Goal: Task Accomplishment & Management: Use online tool/utility

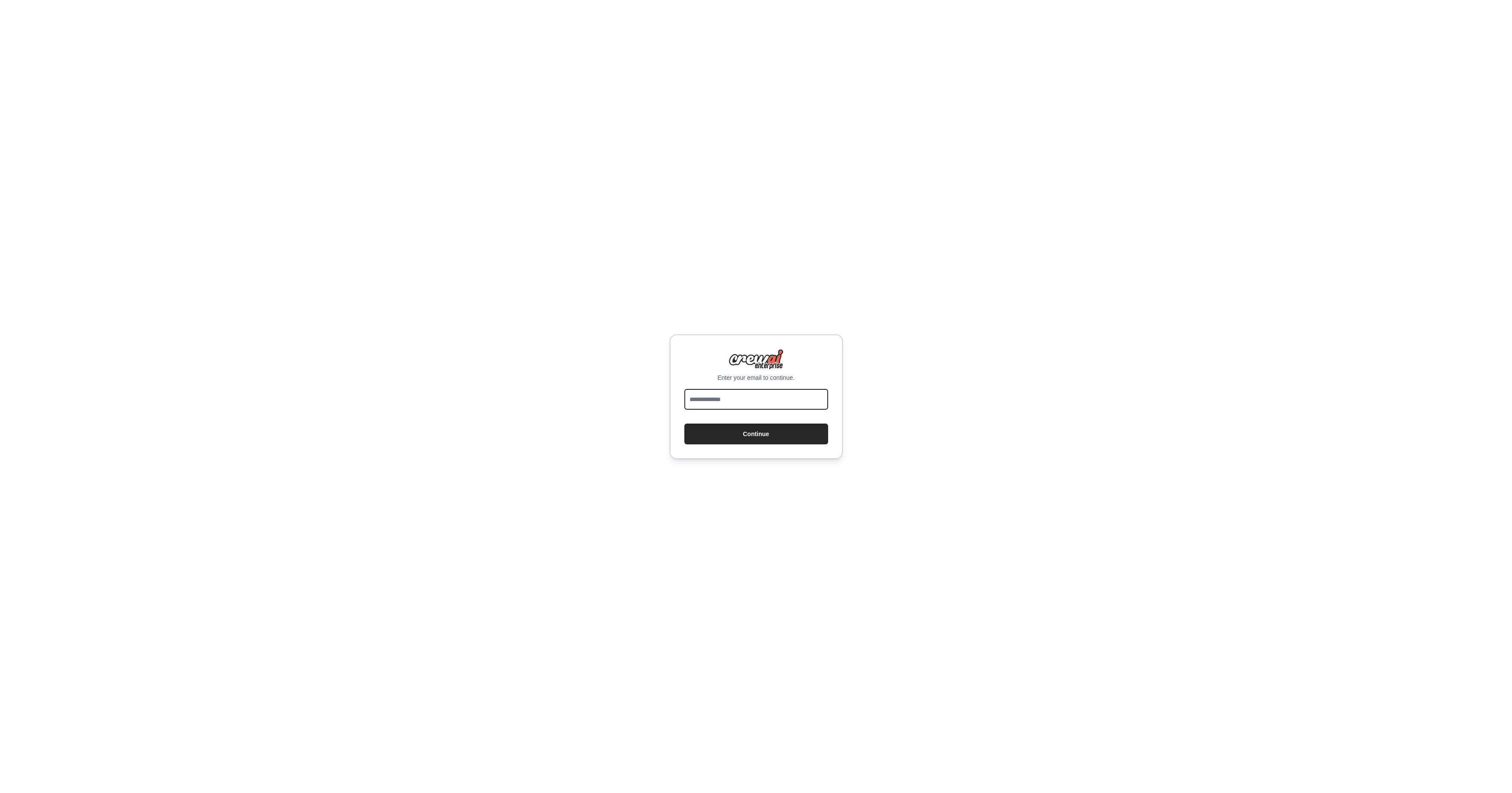
click at [759, 402] on input "email" at bounding box center [756, 399] width 144 height 21
type input "**********"
click at [685, 423] on button "Continue" at bounding box center [756, 434] width 144 height 21
click at [1025, 475] on div "**********" at bounding box center [756, 396] width 1512 height 793
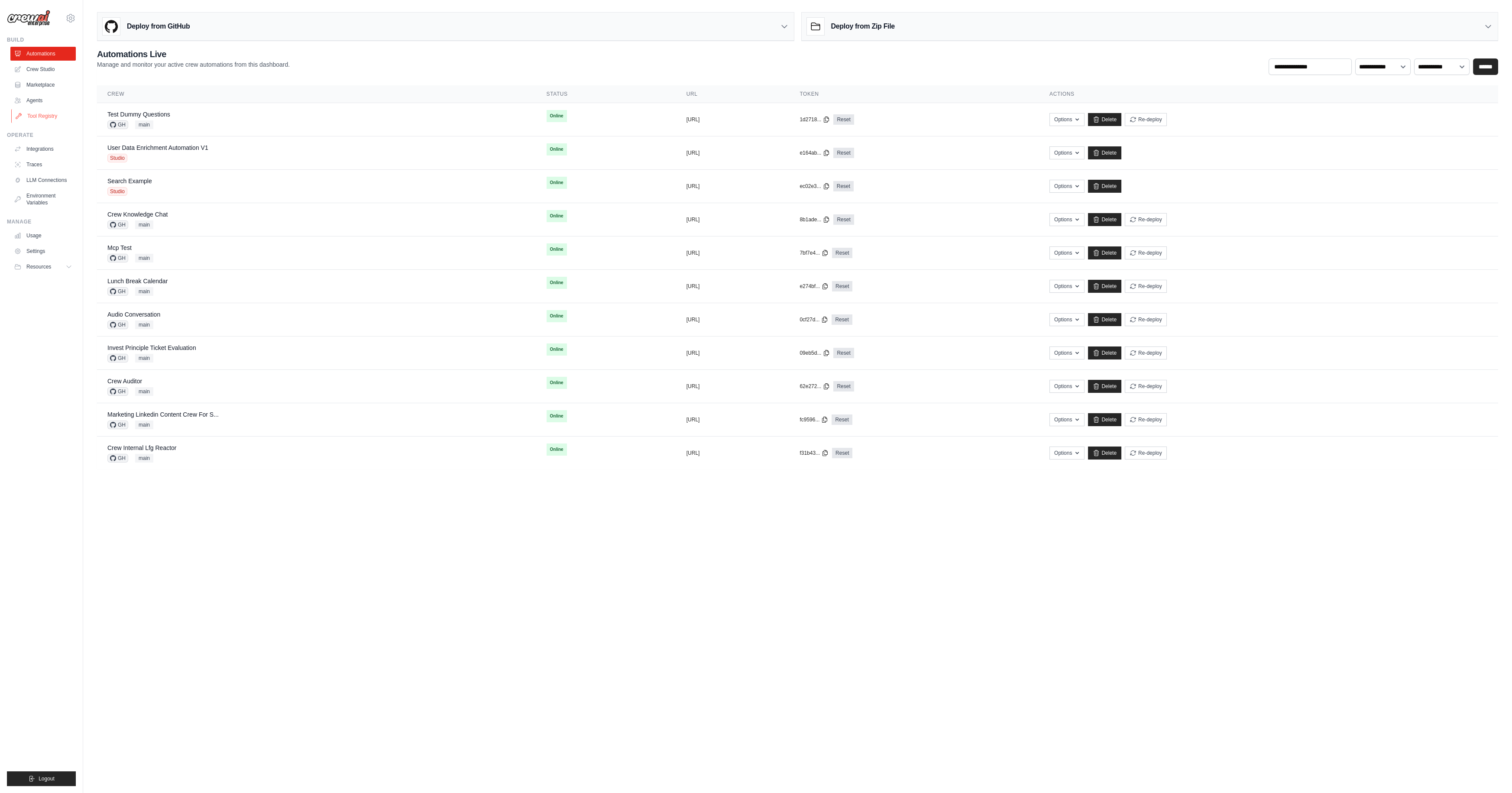
click at [39, 116] on link "Tool Registry" at bounding box center [44, 116] width 66 height 14
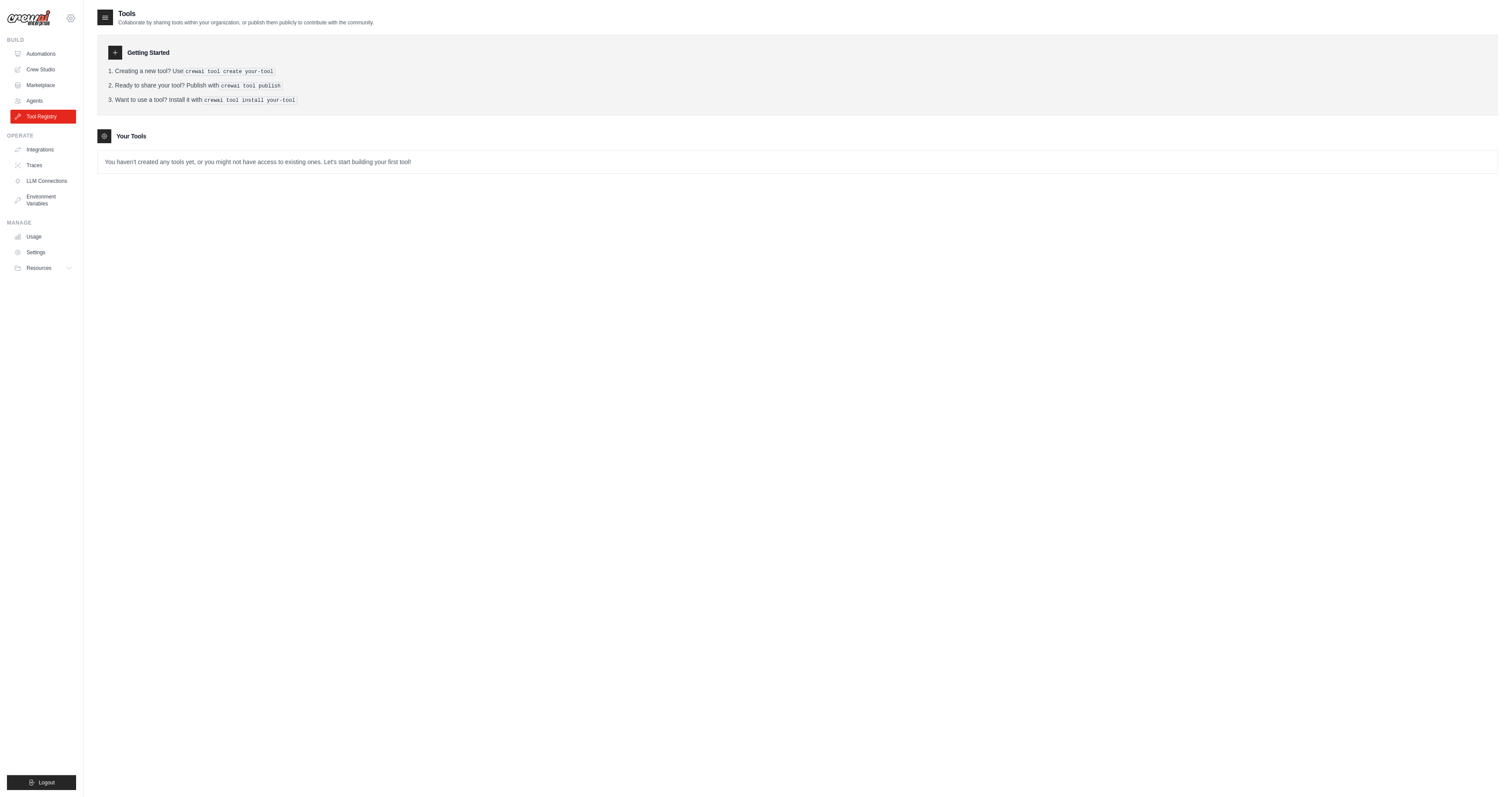
click at [71, 18] on icon at bounding box center [71, 18] width 10 height 10
click at [92, 103] on link "CrewAI Demo Account" at bounding box center [71, 106] width 77 height 16
click at [305, 314] on div "Tools Collaborate by sharing tools within your organization, or publish them pu…" at bounding box center [798, 407] width 1401 height 797
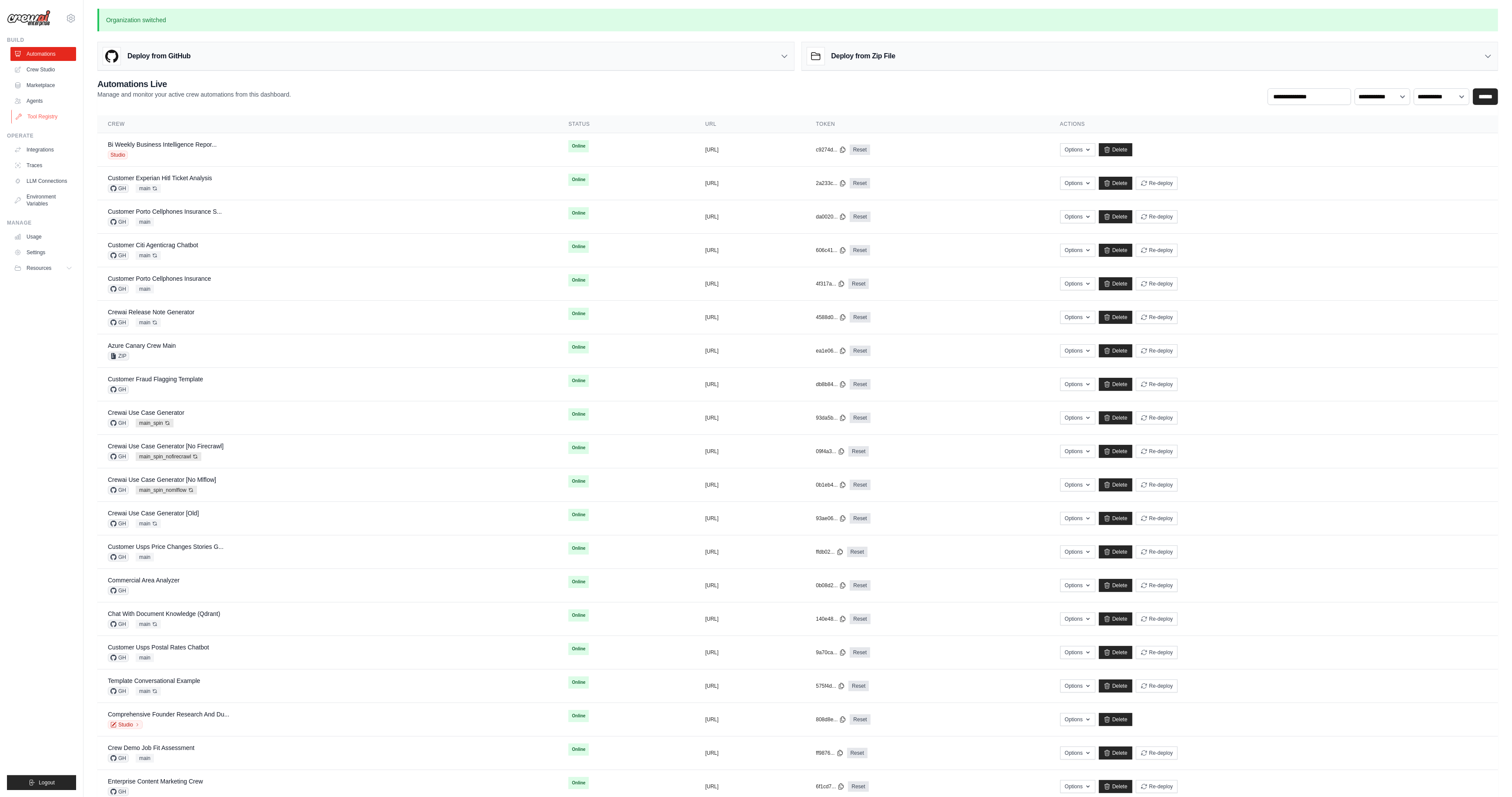
click at [51, 119] on link "Tool Registry" at bounding box center [45, 117] width 66 height 14
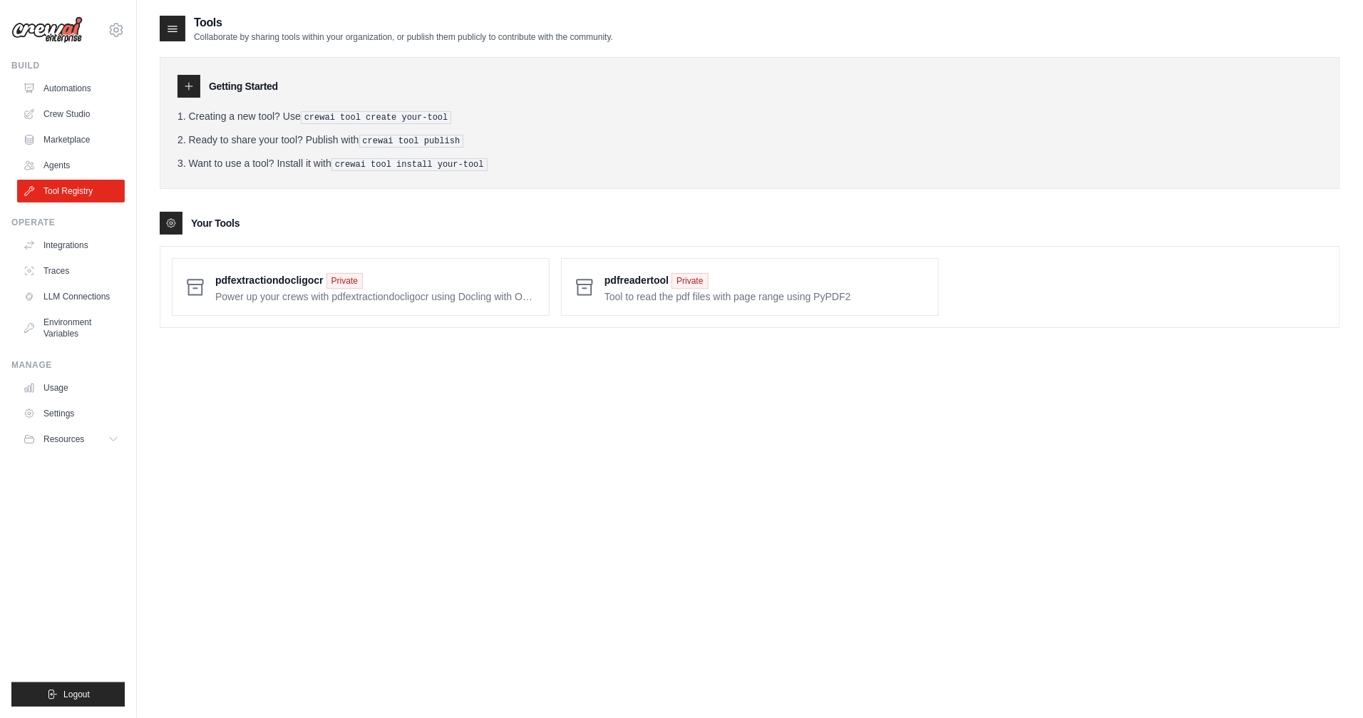
click at [389, 428] on div "Tools Collaborate by sharing tools within your organization, or publish them pu…" at bounding box center [750, 373] width 1181 height 718
click at [58, 112] on link "Crew Studio" at bounding box center [73, 114] width 108 height 23
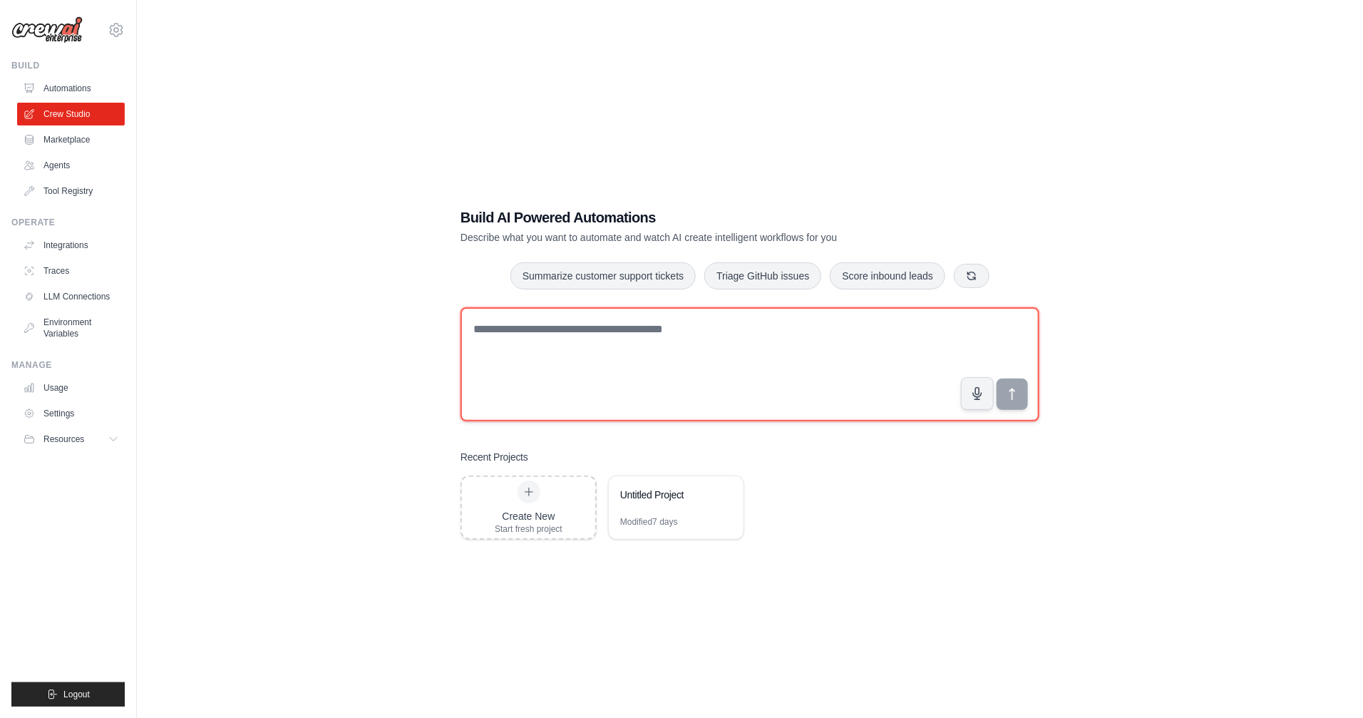
click at [679, 347] on textarea at bounding box center [750, 364] width 579 height 114
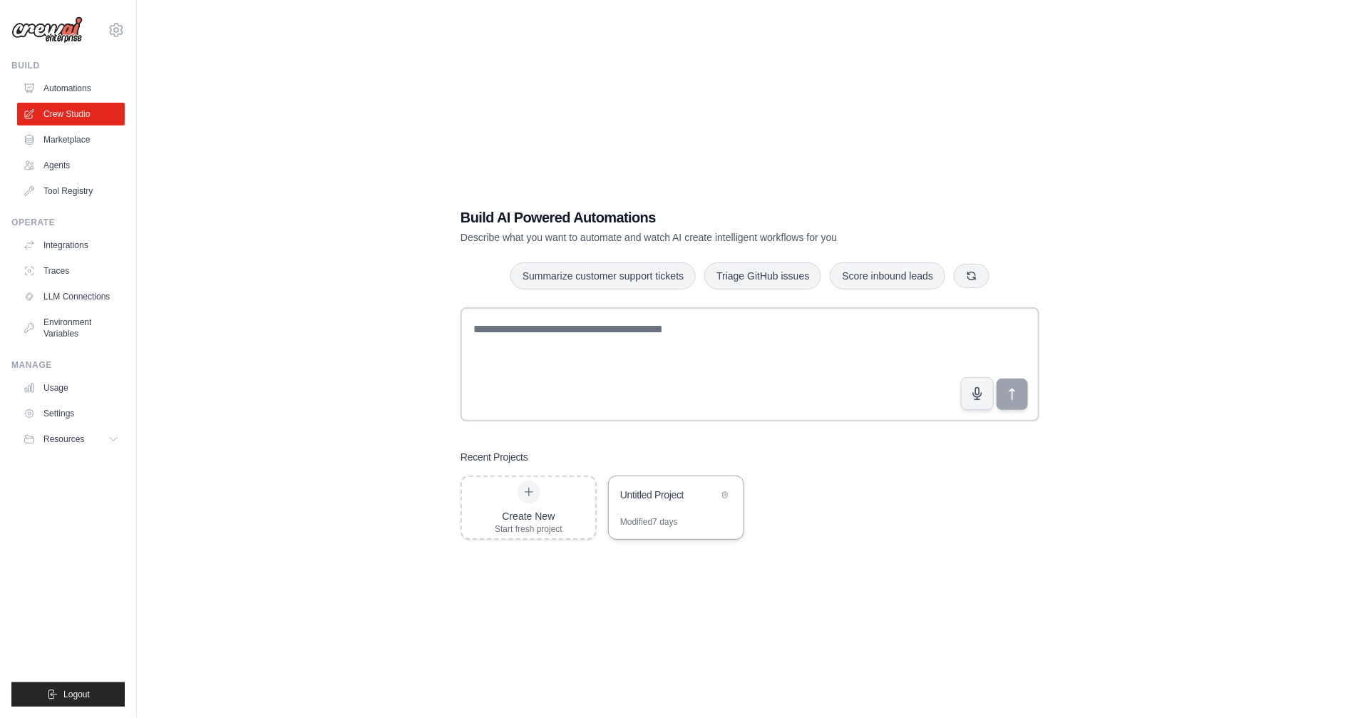
click at [635, 506] on div "Untitled Project" at bounding box center [676, 496] width 135 height 40
click at [80, 190] on link "Tool Registry" at bounding box center [73, 191] width 108 height 23
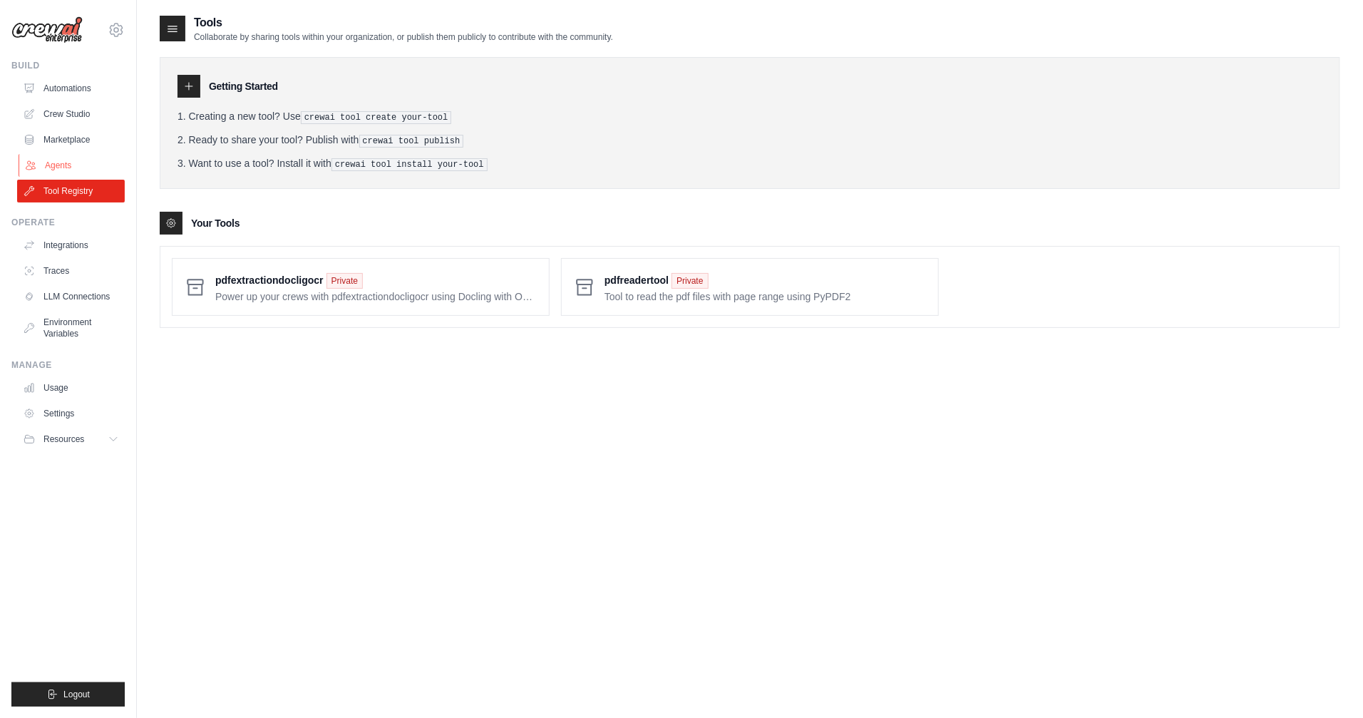
click at [81, 162] on link "Agents" at bounding box center [73, 165] width 108 height 23
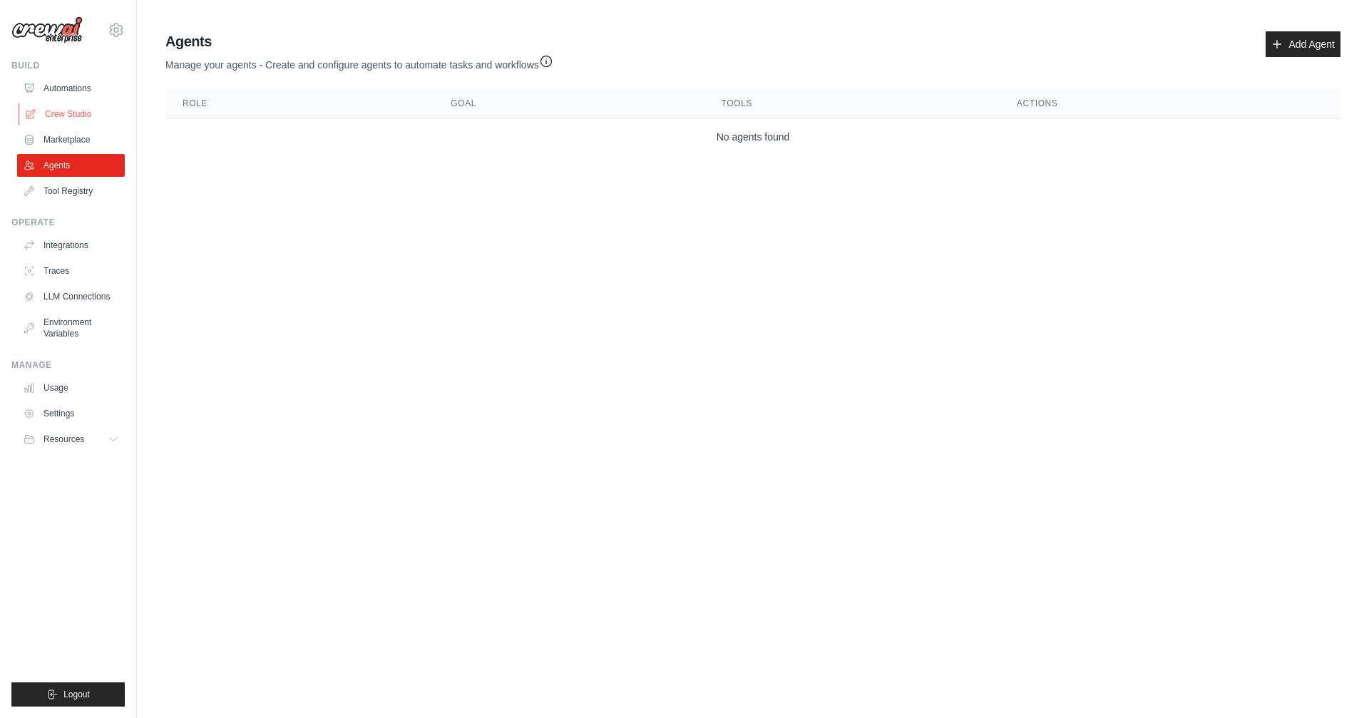
click at [69, 118] on link "Crew Studio" at bounding box center [73, 114] width 108 height 23
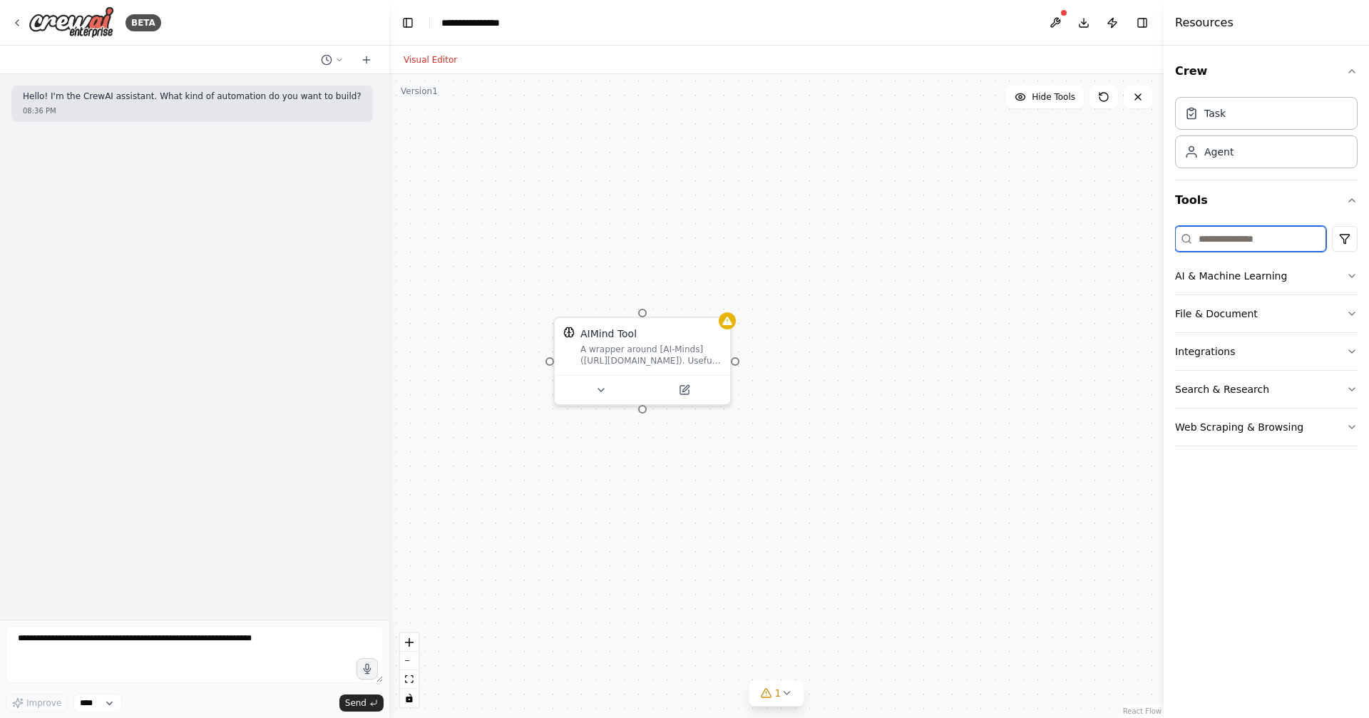
click at [1239, 237] on input at bounding box center [1250, 239] width 151 height 26
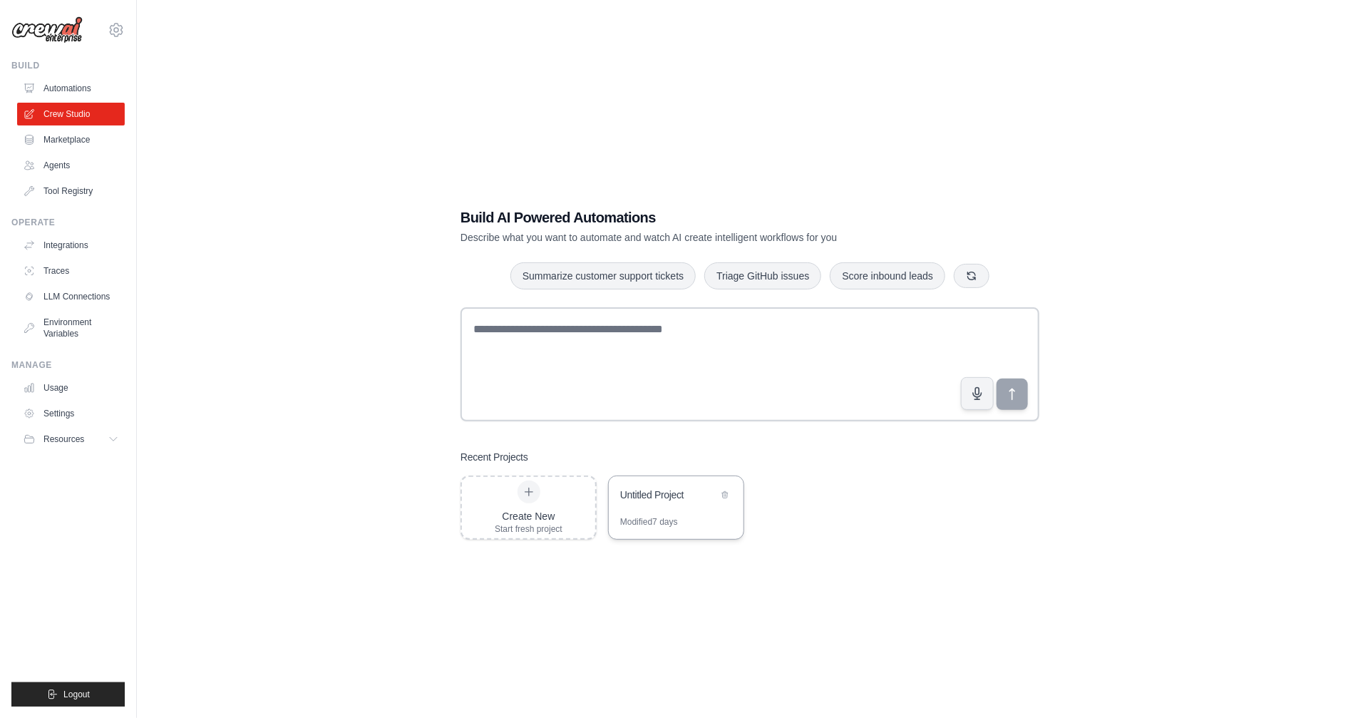
click at [650, 511] on div "Untitled Project" at bounding box center [676, 496] width 135 height 40
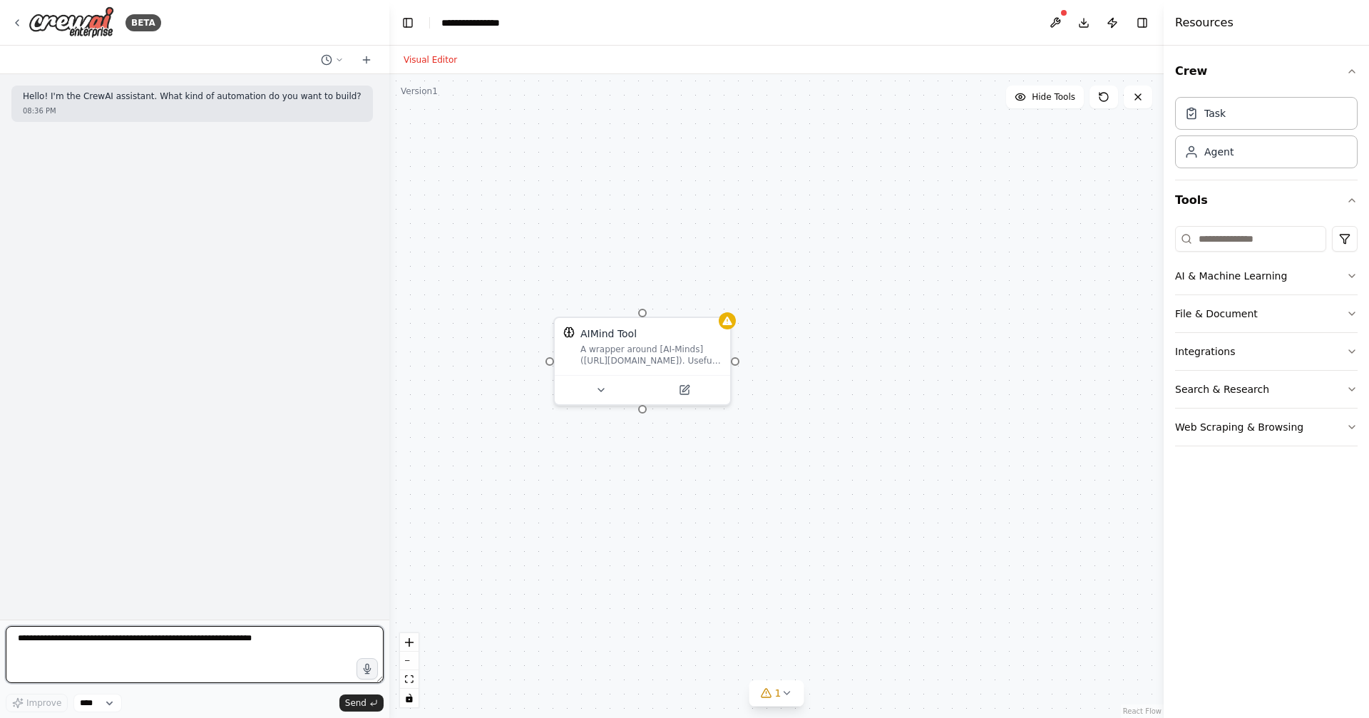
click at [252, 655] on textarea at bounding box center [195, 654] width 378 height 57
click at [104, 706] on select "****" at bounding box center [97, 703] width 48 height 19
click at [73, 694] on select "****" at bounding box center [97, 703] width 48 height 19
click at [157, 652] on textarea at bounding box center [195, 654] width 378 height 57
click at [156, 636] on textarea at bounding box center [195, 654] width 378 height 57
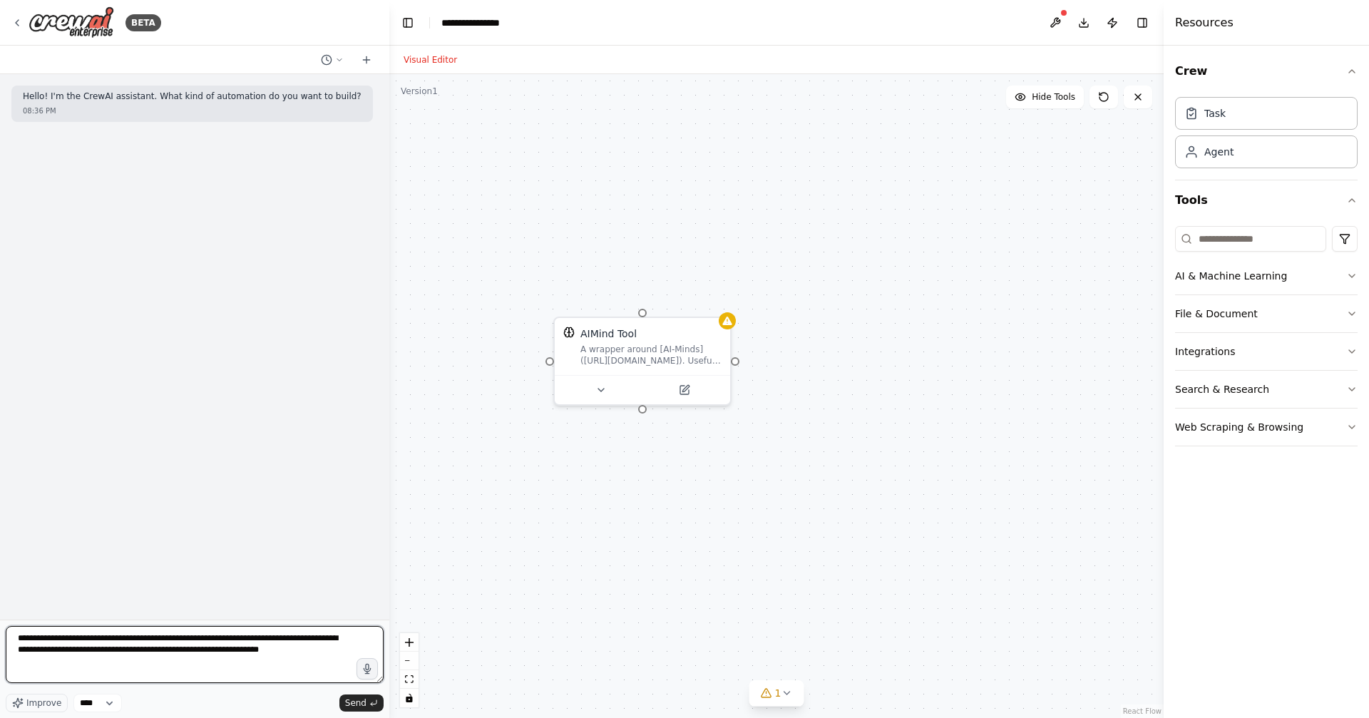
type textarea "**********"
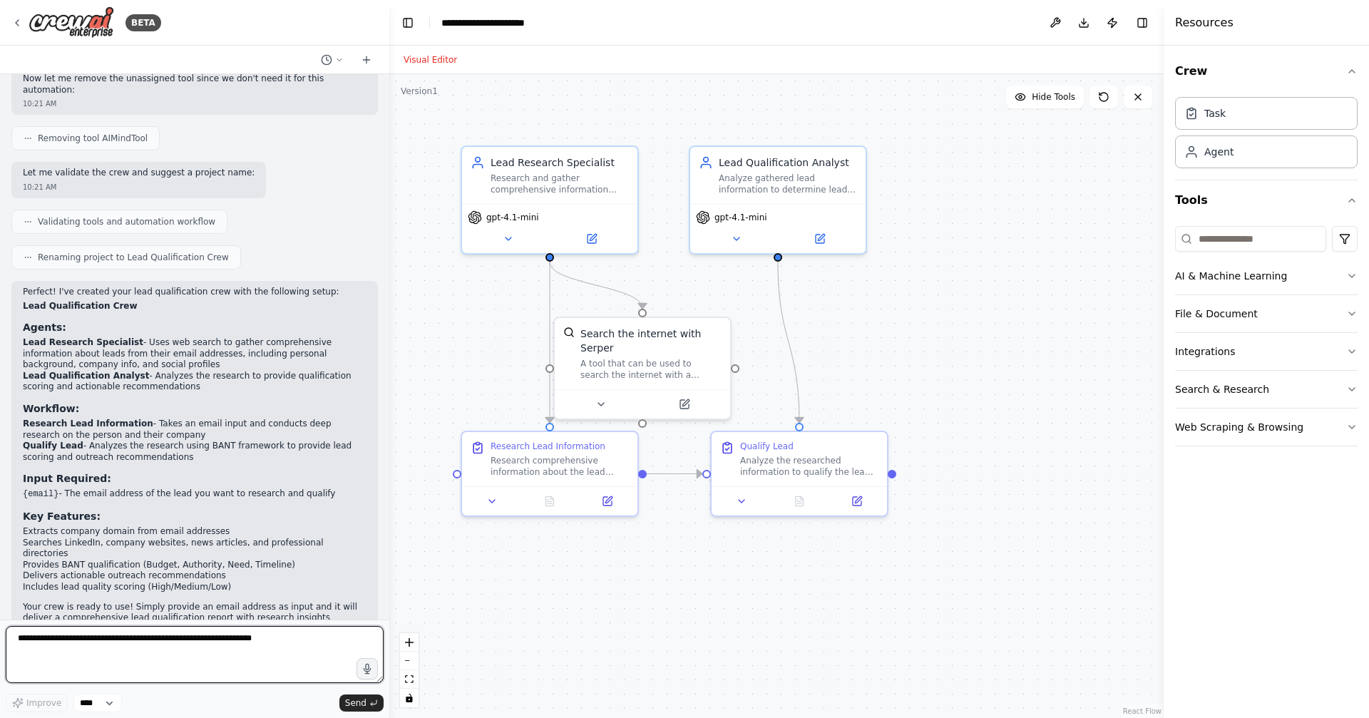
scroll to position [563, 0]
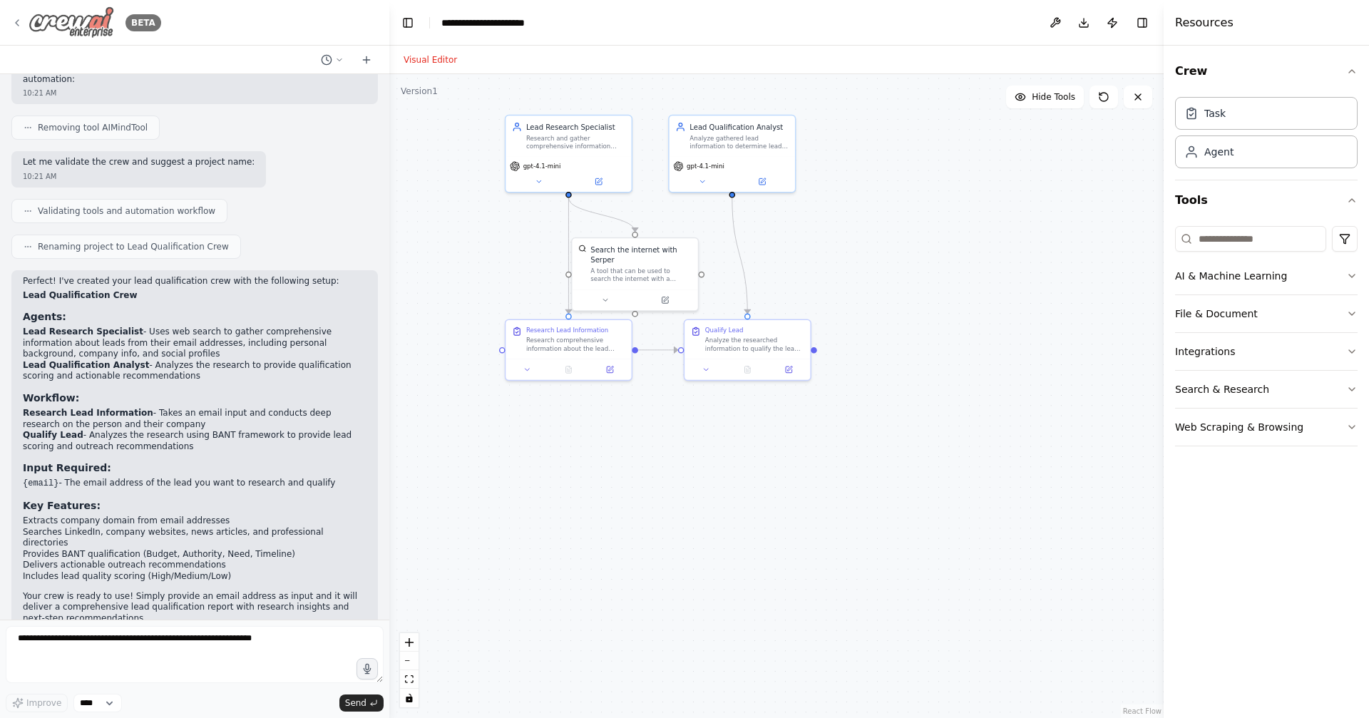
click at [20, 20] on icon at bounding box center [16, 22] width 11 height 11
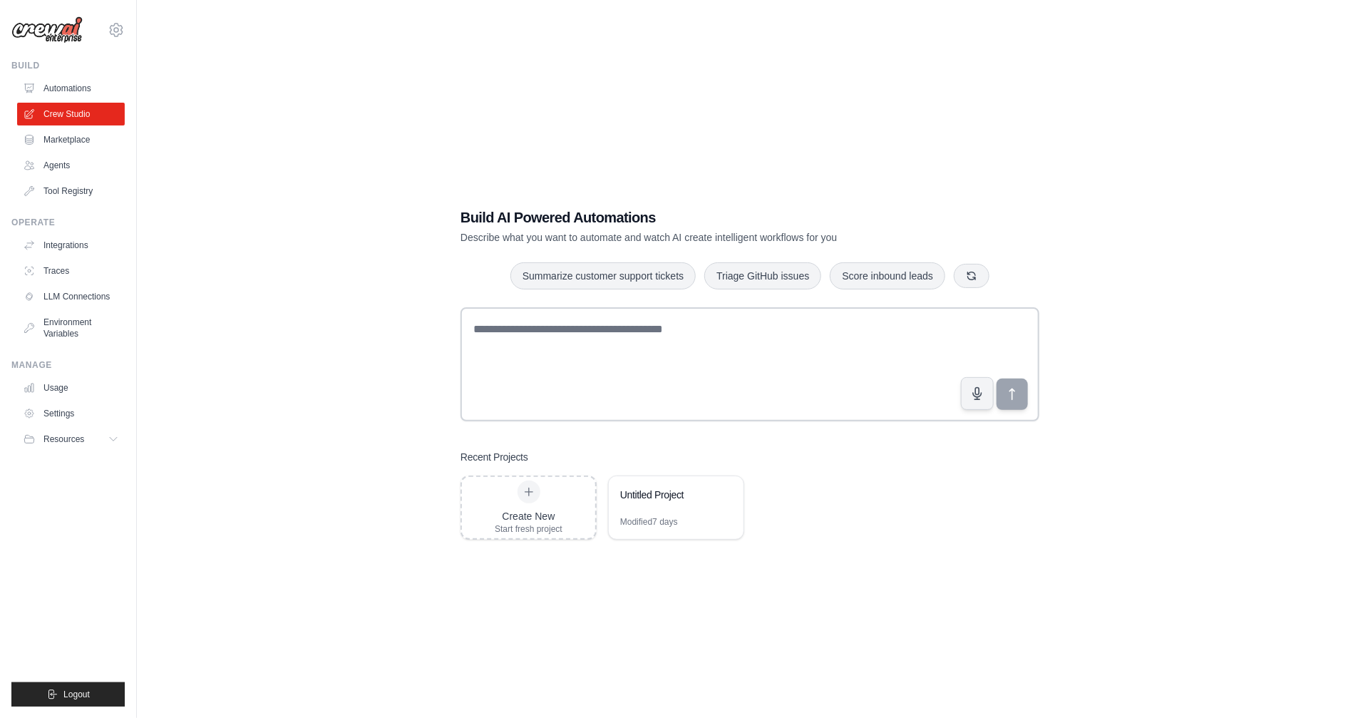
click at [995, 535] on div "Create New Start fresh project Untitled Project Modified 7 days" at bounding box center [750, 508] width 579 height 64
click at [1061, 180] on div "Build AI Powered Automations Describe what you want to automate and watch AI cr…" at bounding box center [750, 373] width 1181 height 718
click at [1097, 100] on div "Build AI Powered Automations Describe what you want to automate and watch AI cr…" at bounding box center [750, 373] width 1181 height 718
click at [1037, 79] on div "Build AI Powered Automations Describe what you want to automate and watch AI cr…" at bounding box center [750, 373] width 1181 height 718
click at [1109, 124] on div "Build AI Powered Automations Describe what you want to automate and watch AI cr…" at bounding box center [750, 373] width 1181 height 718
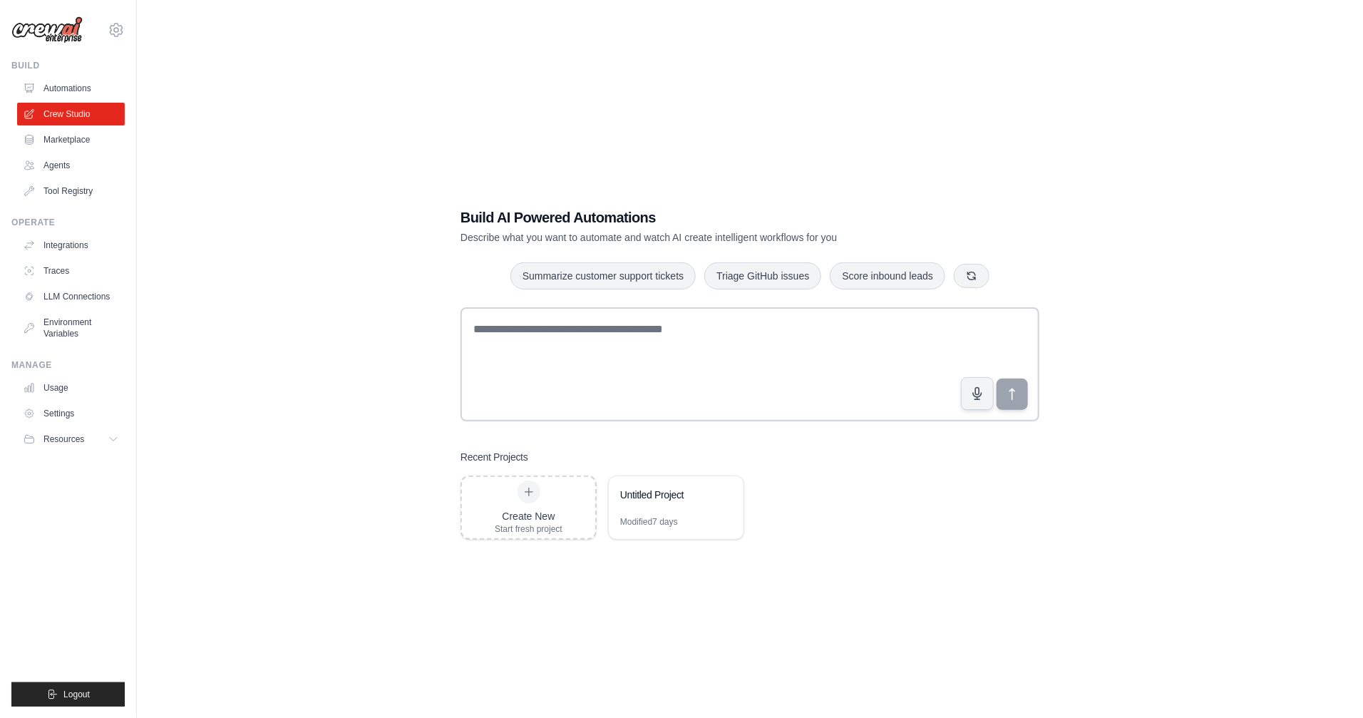
click at [1117, 82] on div "Build AI Powered Automations Describe what you want to automate and watch AI cr…" at bounding box center [750, 373] width 1181 height 718
click at [1080, 118] on div "Build AI Powered Automations Describe what you want to automate and watch AI cr…" at bounding box center [750, 373] width 1181 height 718
click at [1137, 167] on div "Build AI Powered Automations Describe what you want to automate and watch AI cr…" at bounding box center [750, 373] width 1181 height 718
click at [1130, 110] on div "Build AI Powered Automations Describe what you want to automate and watch AI cr…" at bounding box center [750, 373] width 1181 height 718
click at [543, 510] on div "Create New" at bounding box center [529, 516] width 68 height 14
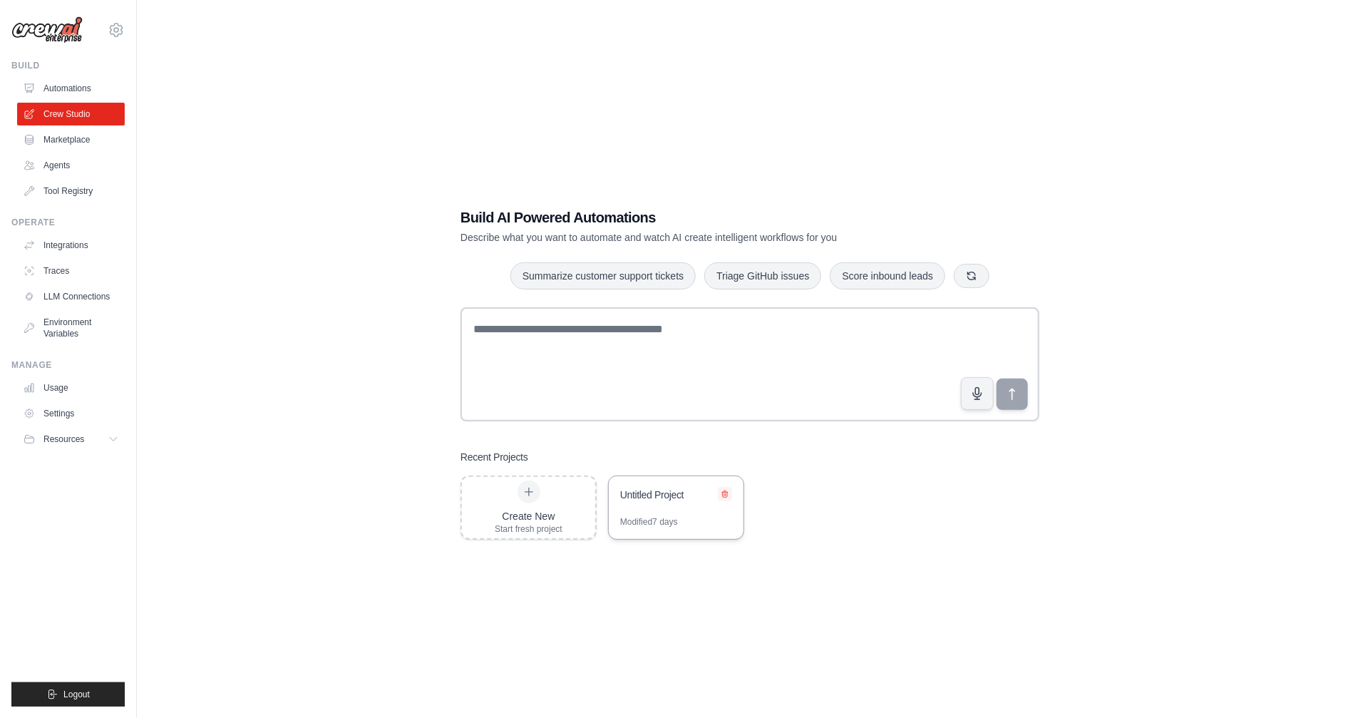
click at [724, 496] on icon at bounding box center [725, 494] width 9 height 9
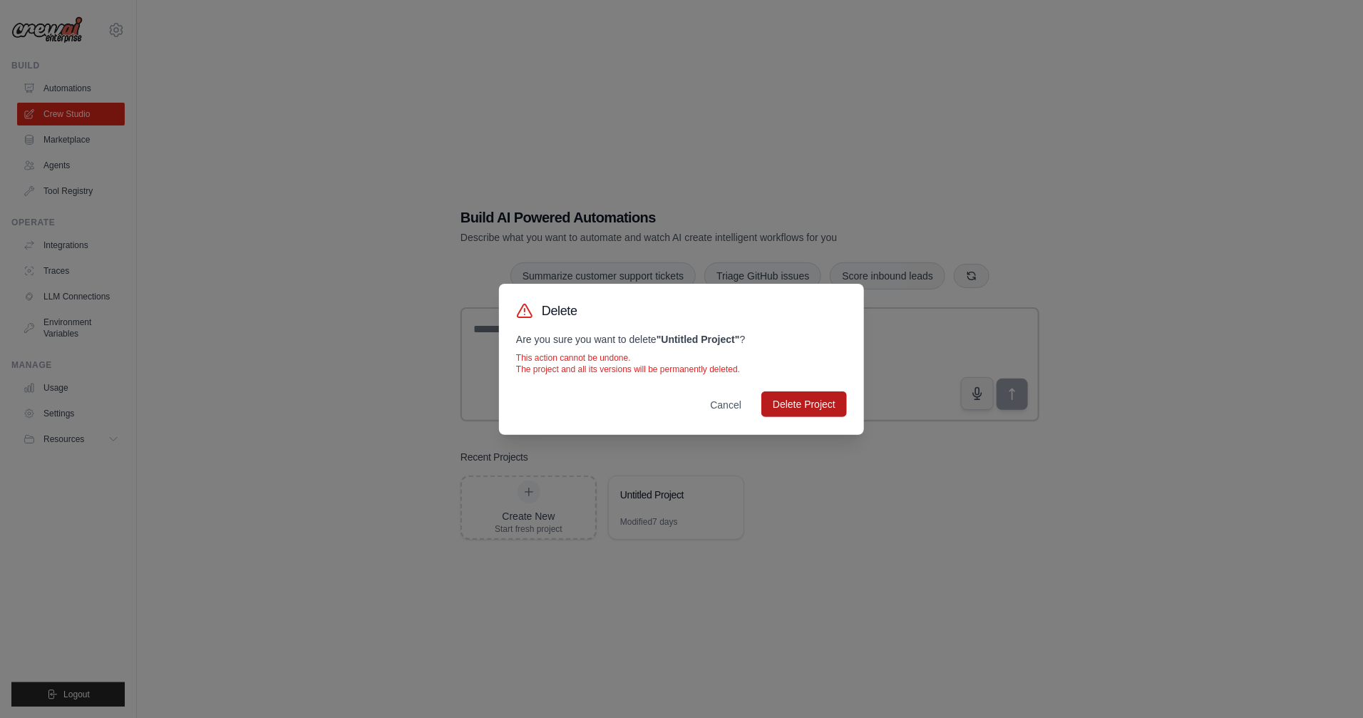
click at [808, 410] on button "Delete Project" at bounding box center [805, 404] width 86 height 26
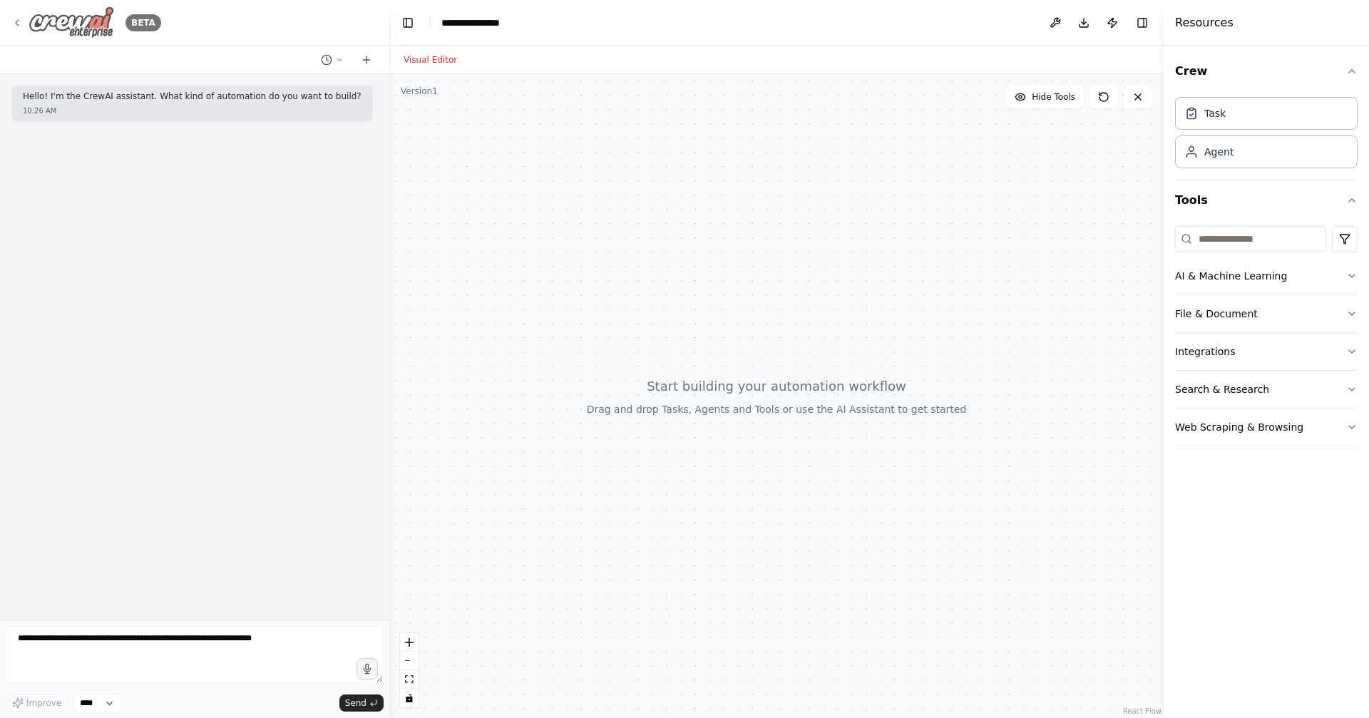
click at [18, 21] on icon at bounding box center [16, 22] width 11 height 11
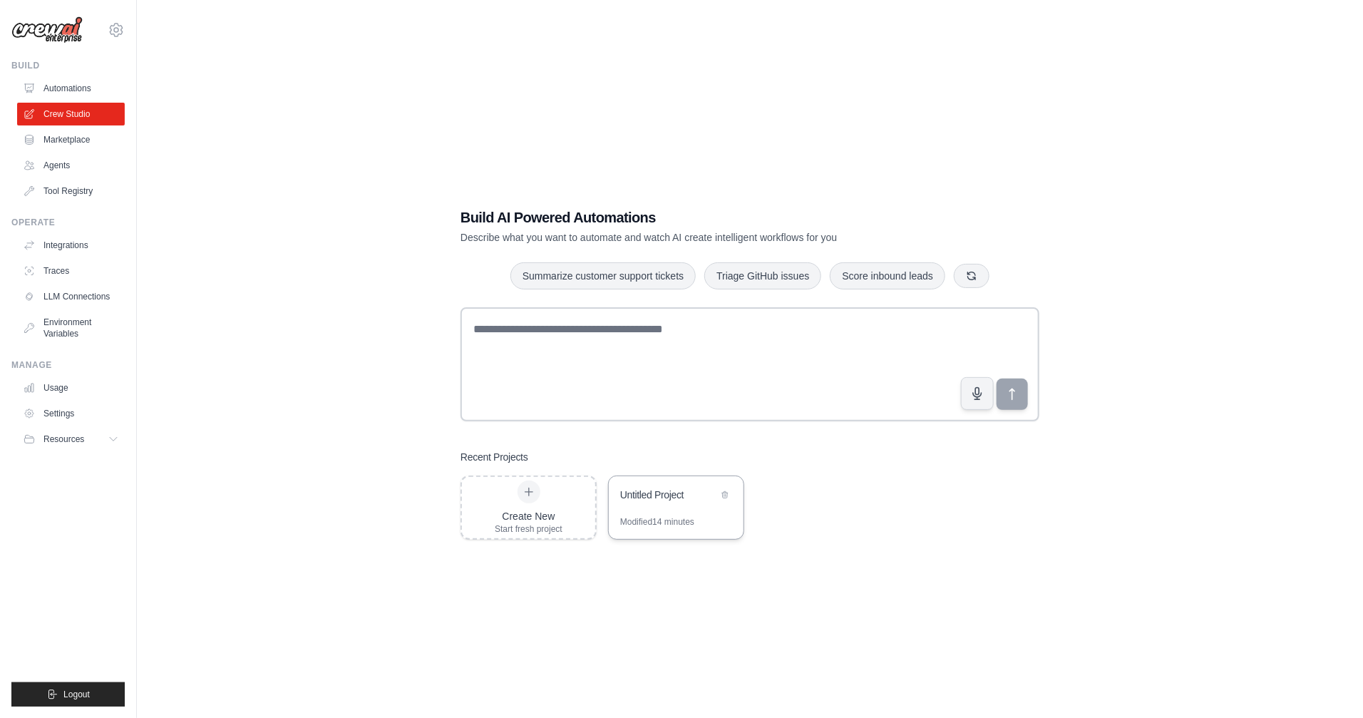
click at [676, 497] on div "Untitled Project" at bounding box center [669, 495] width 98 height 14
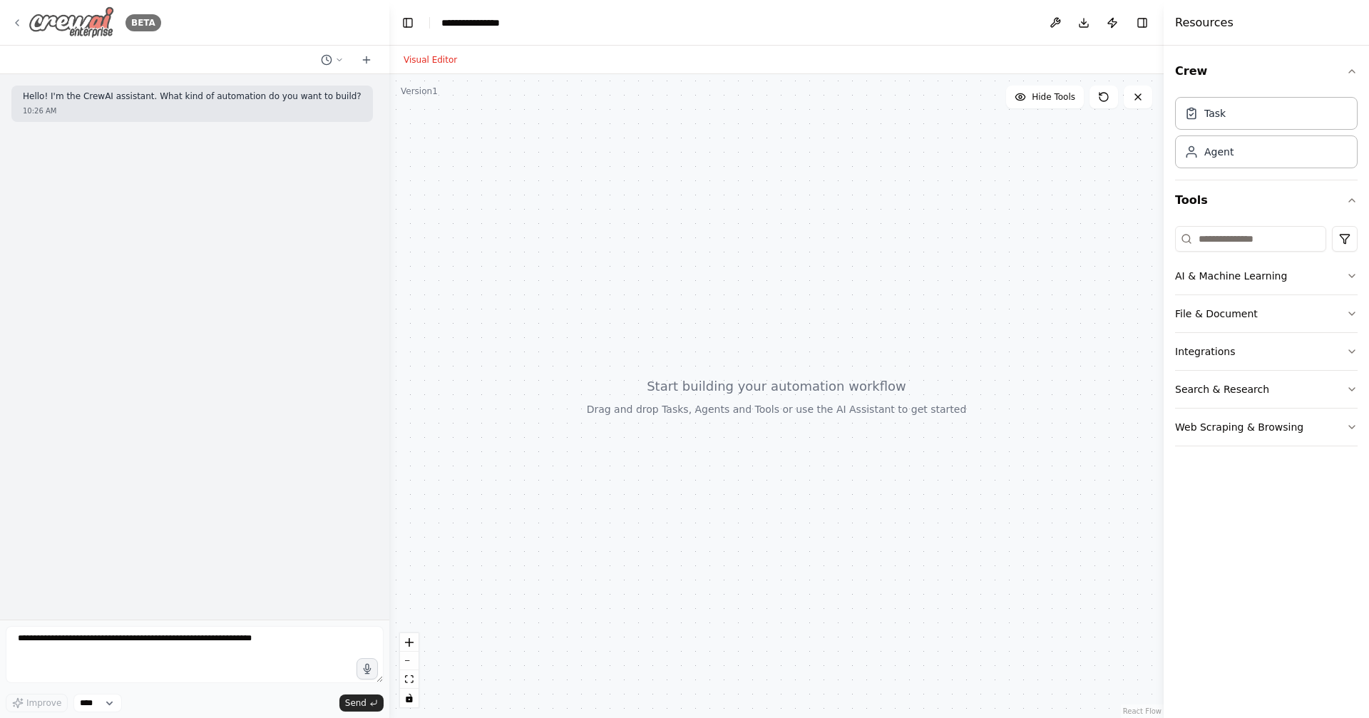
click at [19, 26] on icon at bounding box center [16, 22] width 11 height 11
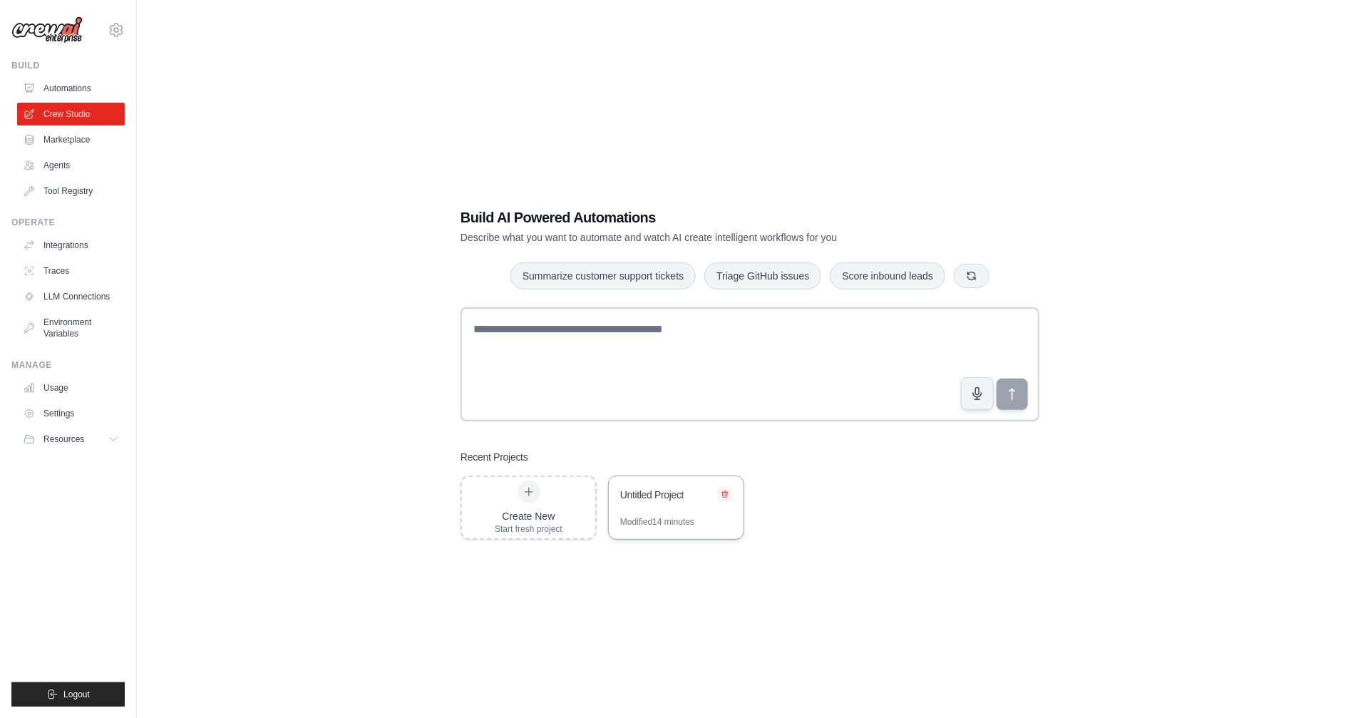
click at [724, 496] on icon at bounding box center [725, 494] width 9 height 9
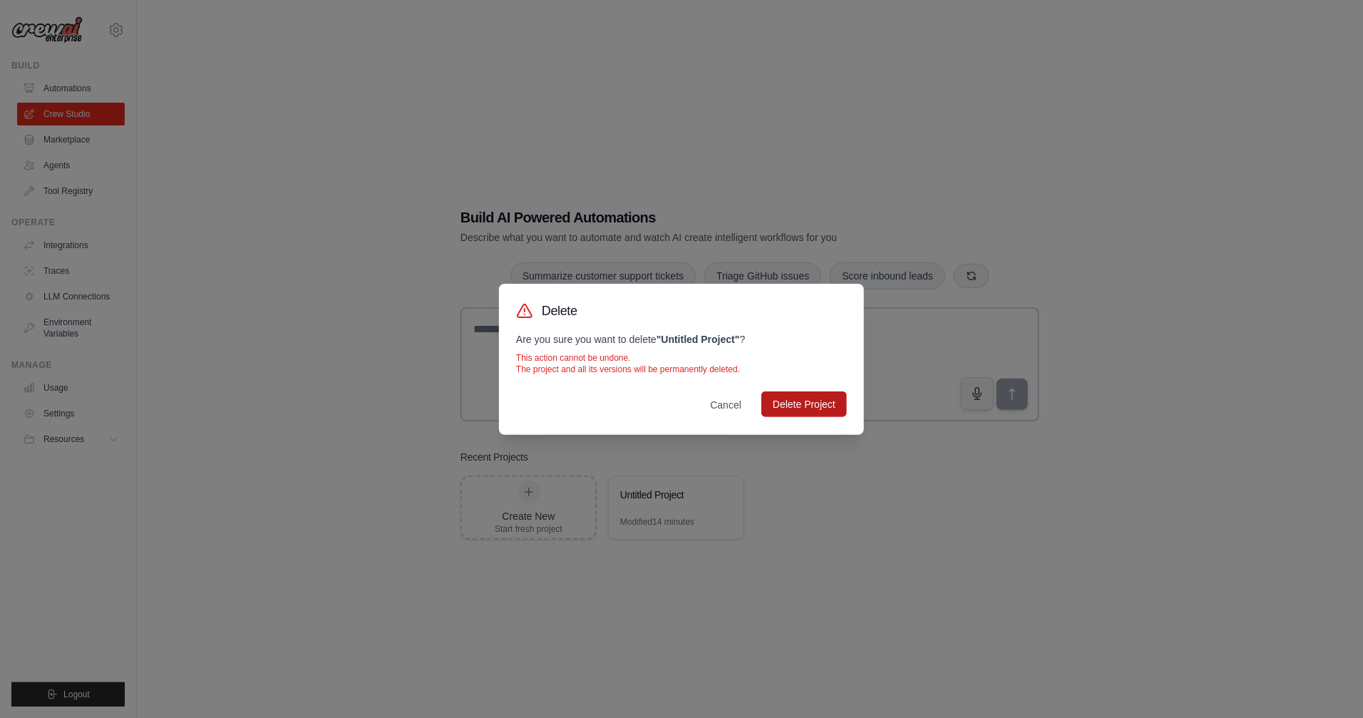
click at [815, 414] on button "Delete Project" at bounding box center [805, 404] width 86 height 26
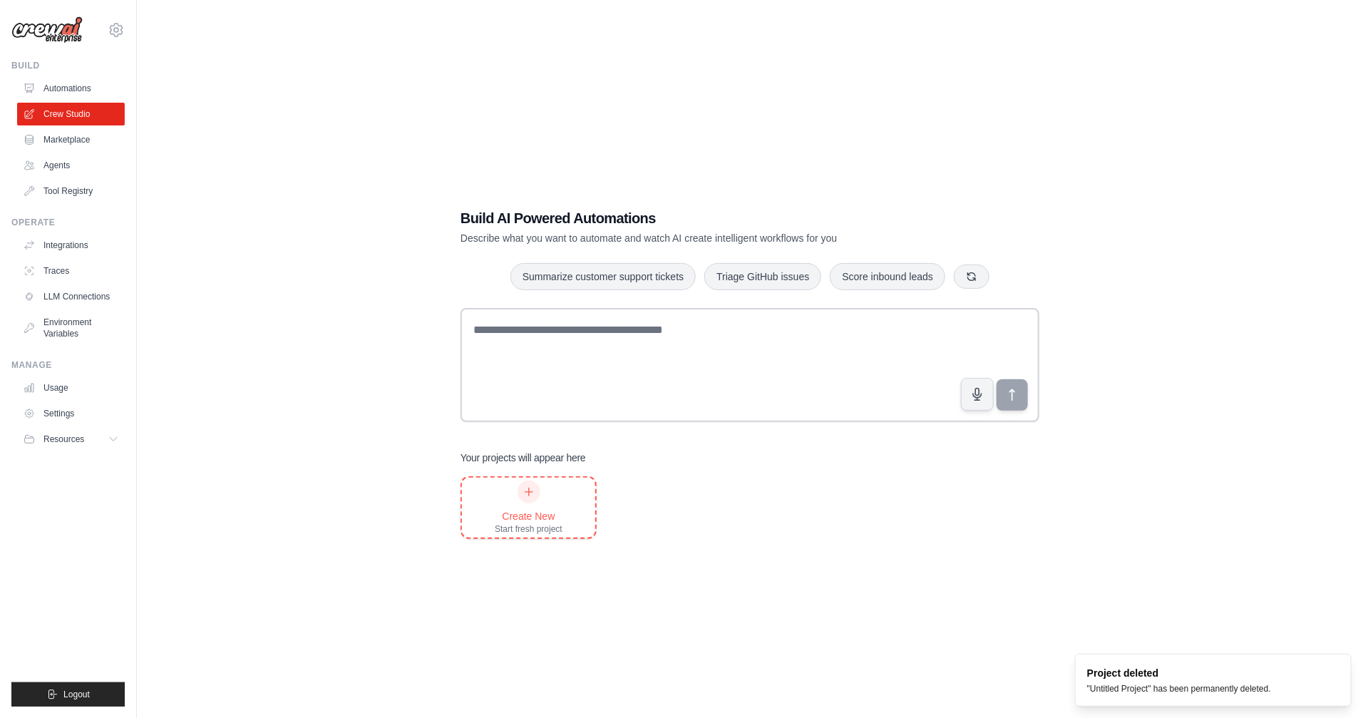
click at [521, 500] on div "Create New Start fresh project" at bounding box center [529, 508] width 68 height 54
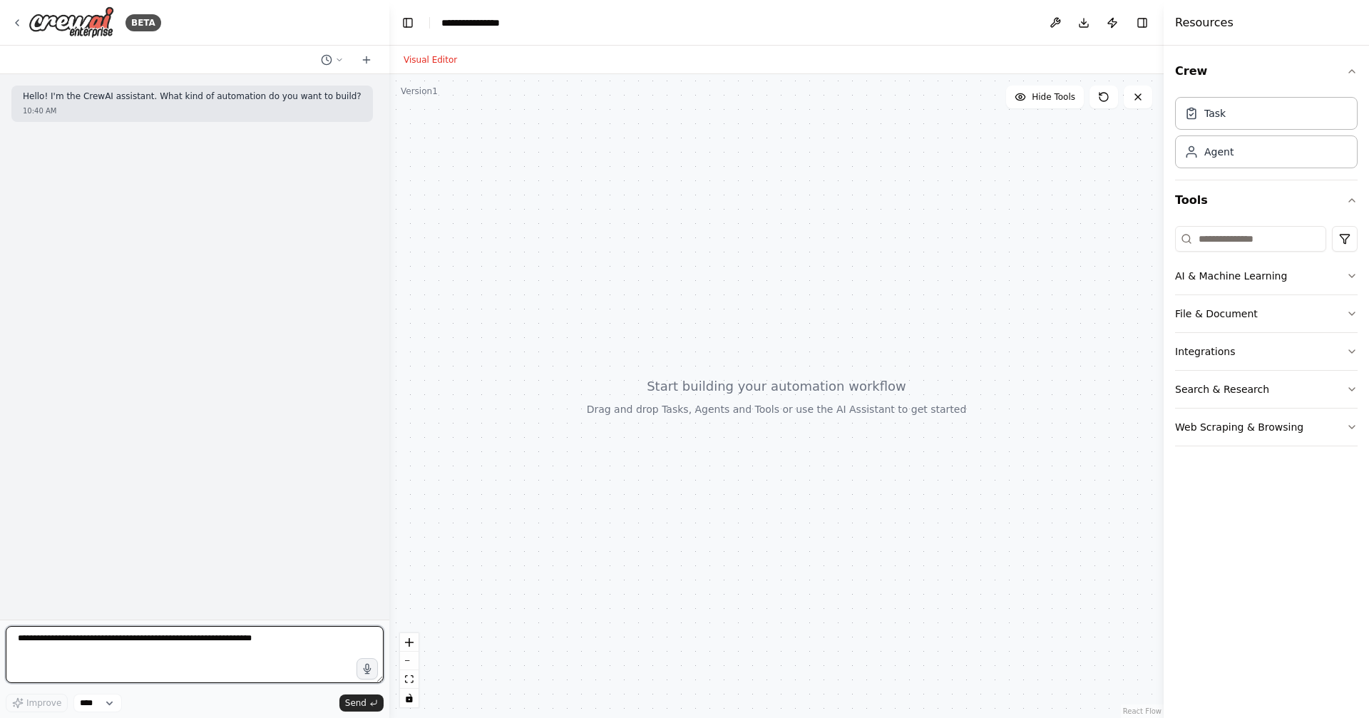
click at [262, 635] on textarea at bounding box center [195, 654] width 378 height 57
type textarea "*"
type textarea "**********"
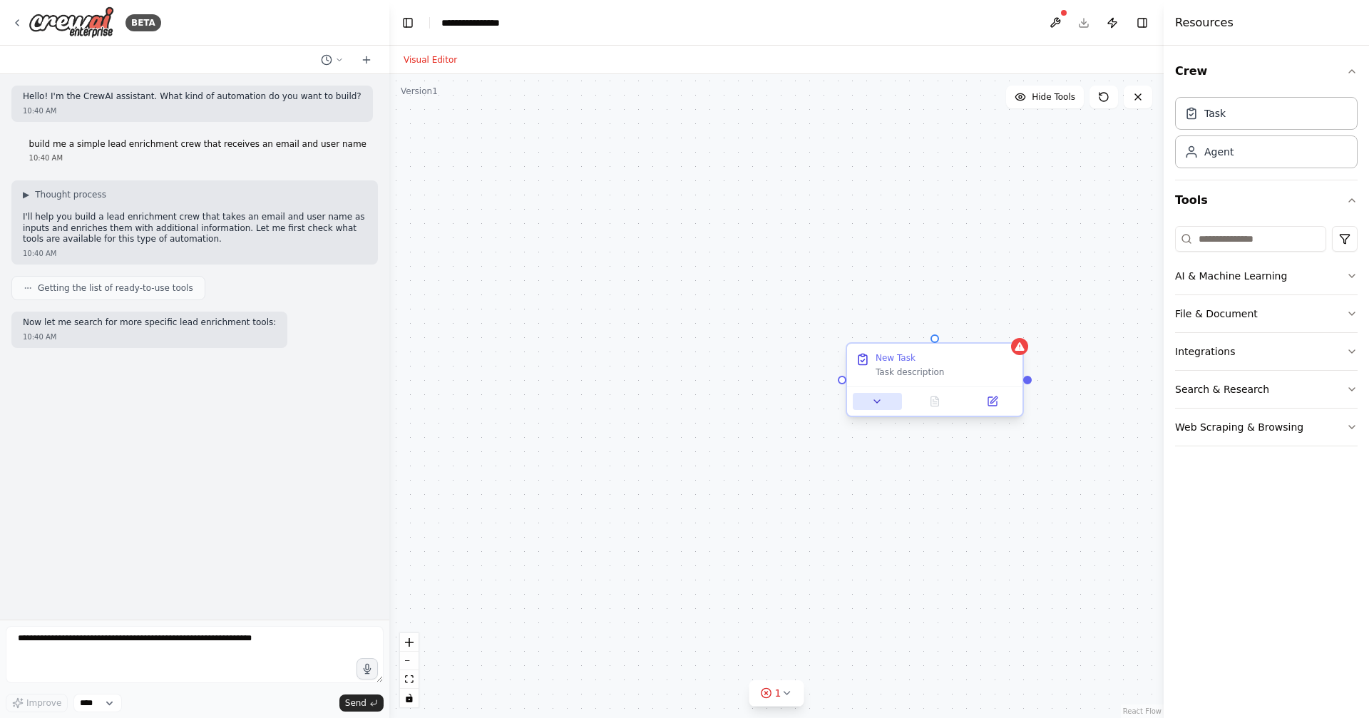
click at [878, 402] on icon at bounding box center [876, 401] width 11 height 11
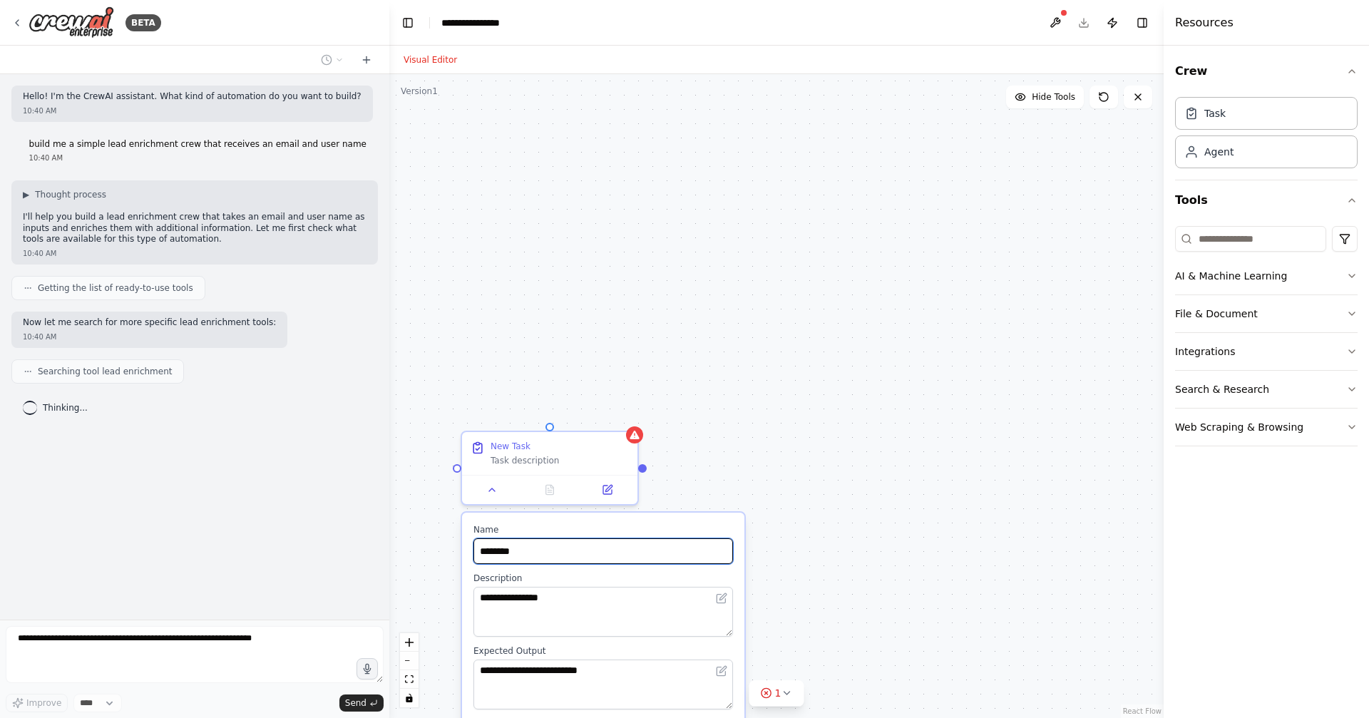
click at [523, 548] on input "********" at bounding box center [603, 551] width 260 height 26
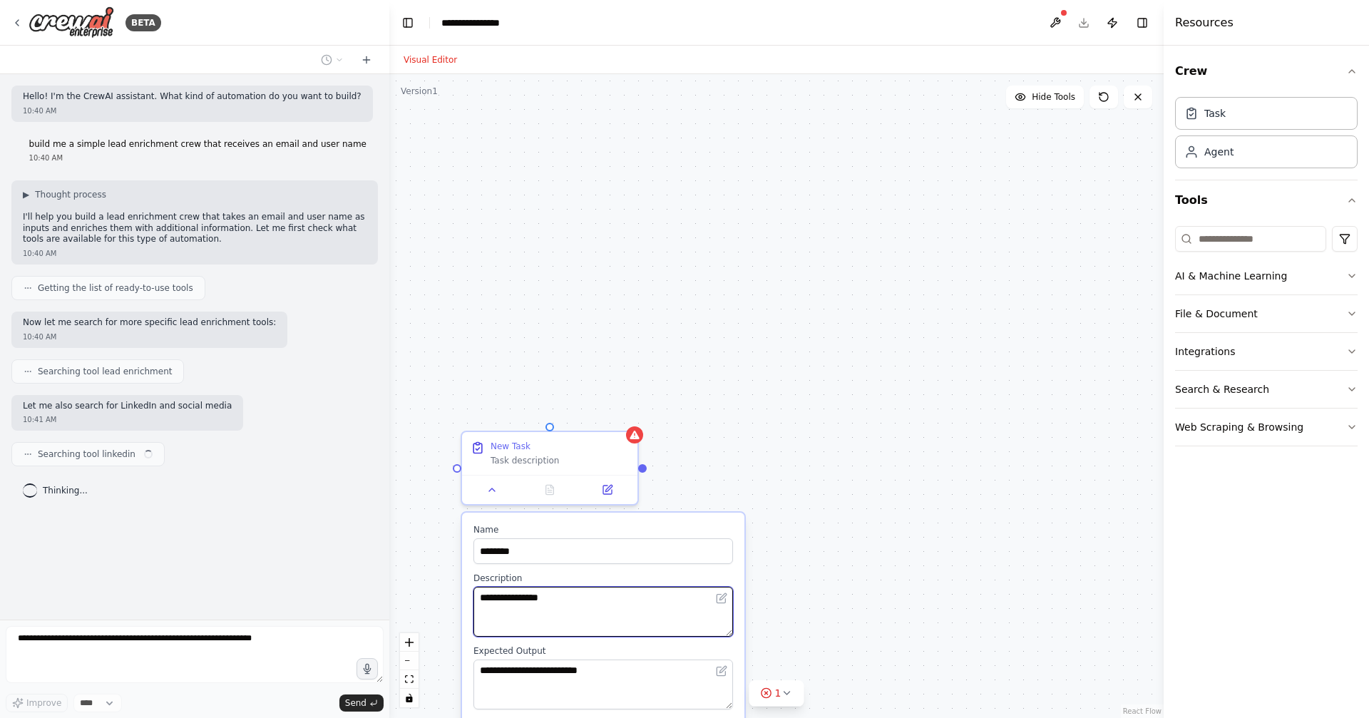
click at [541, 600] on textarea "**********" at bounding box center [603, 612] width 260 height 50
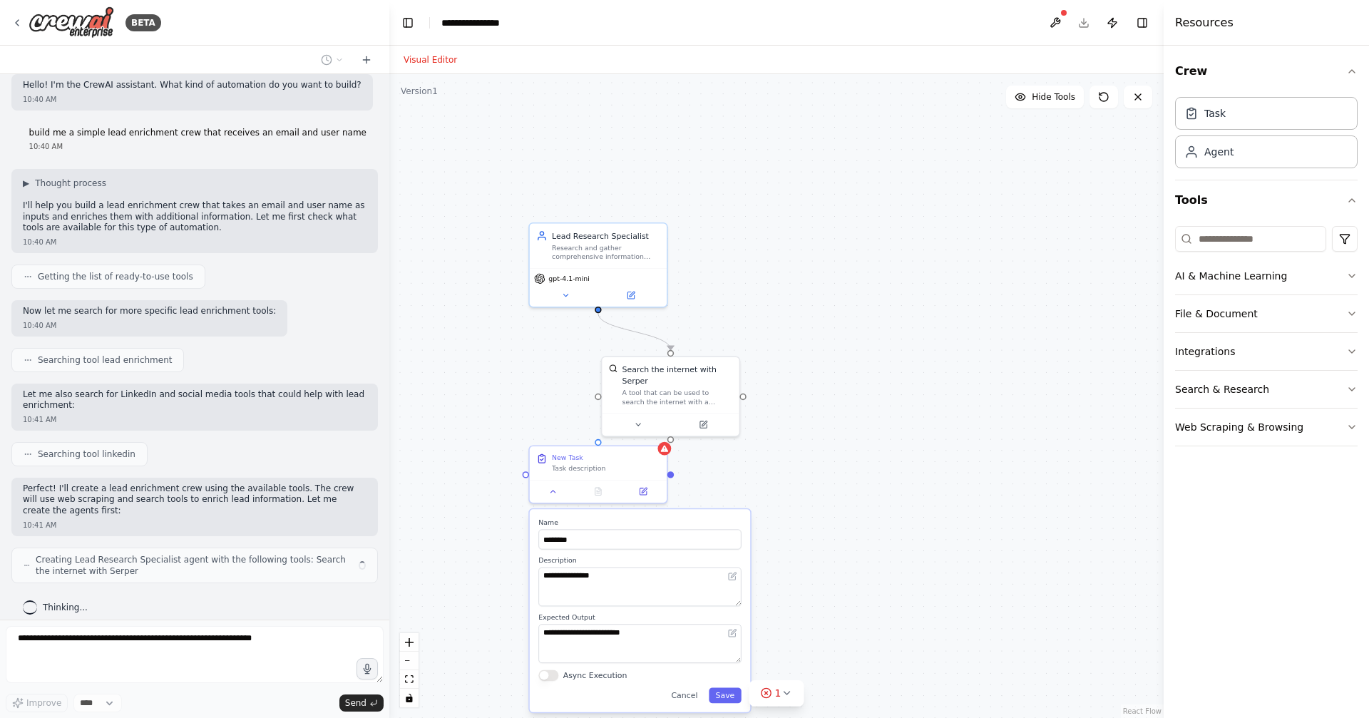
scroll to position [22, 0]
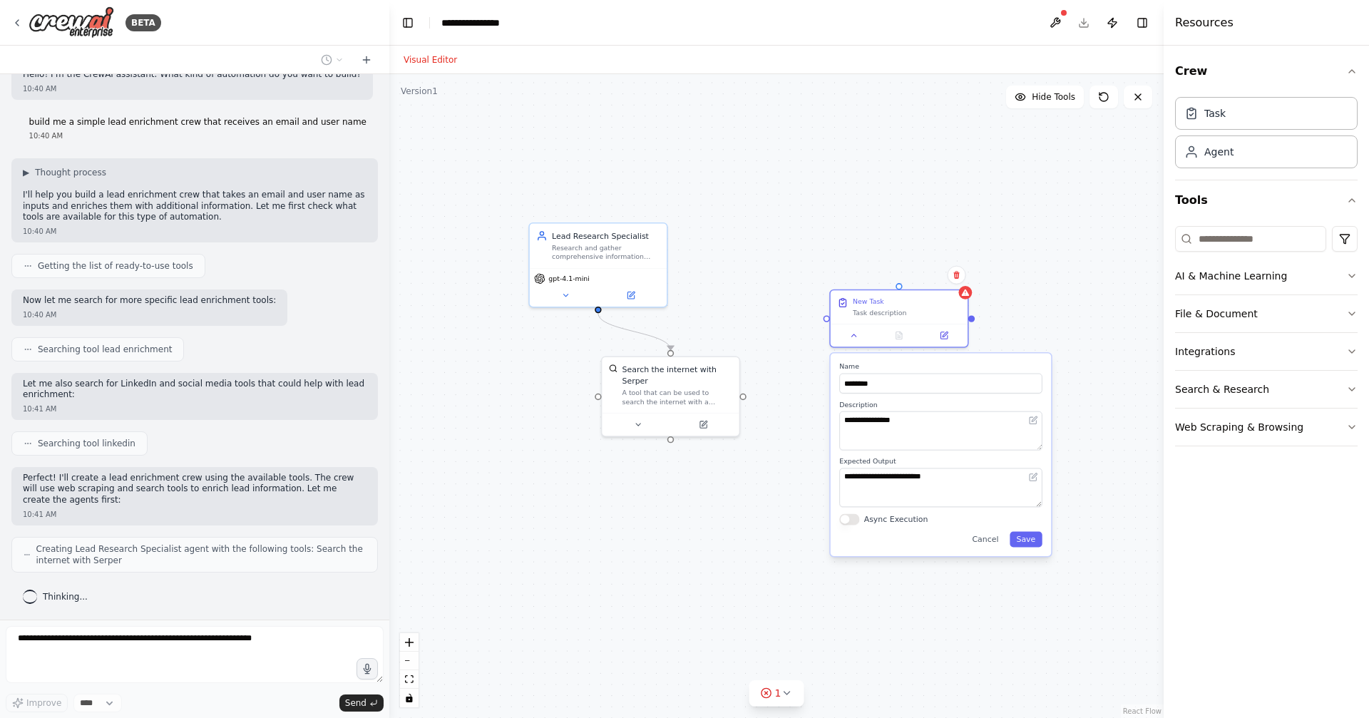
drag, startPoint x: 666, startPoint y: 510, endPoint x: 934, endPoint y: 364, distance: 305.0
click at [934, 364] on label "Name" at bounding box center [940, 366] width 203 height 9
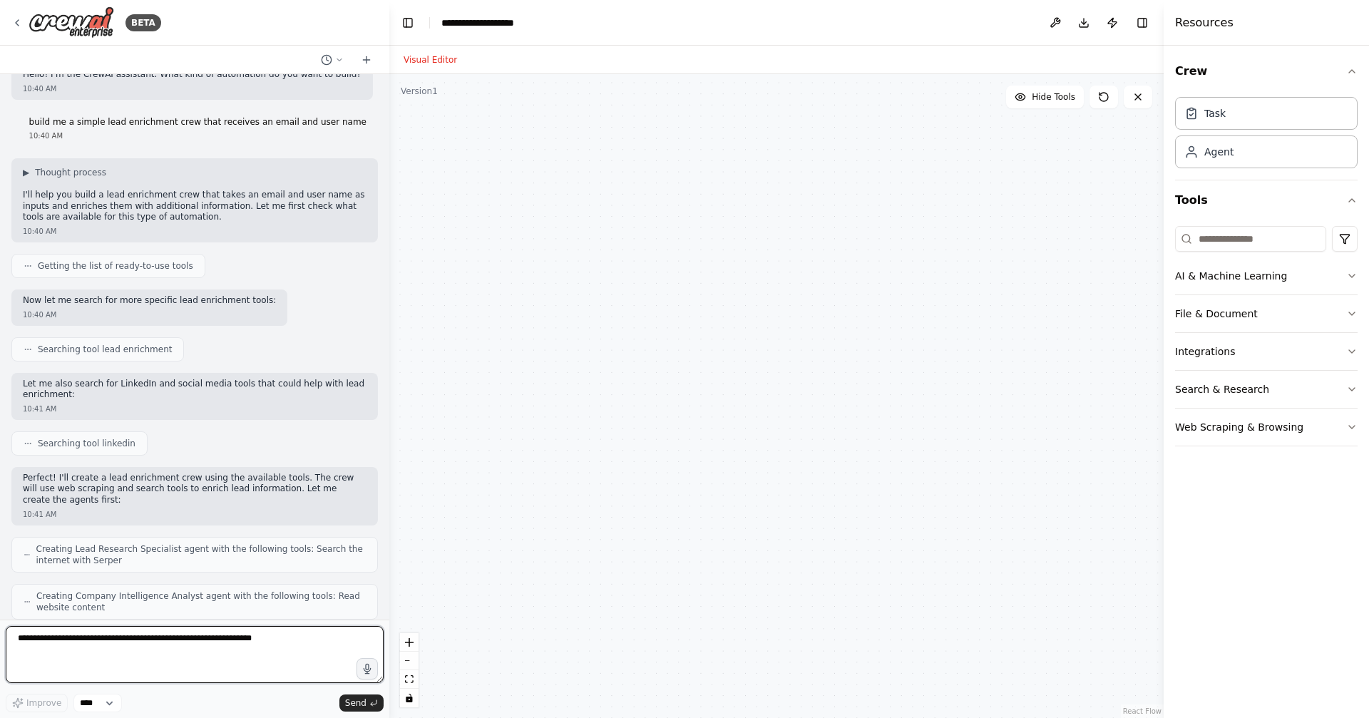
scroll to position [1072, 0]
